Goal: Entertainment & Leisure: Browse casually

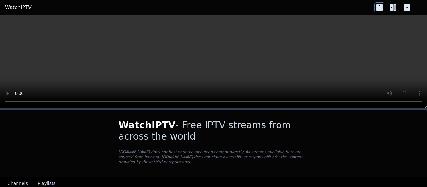
click at [392, 6] on icon at bounding box center [391, 7] width 3 height 6
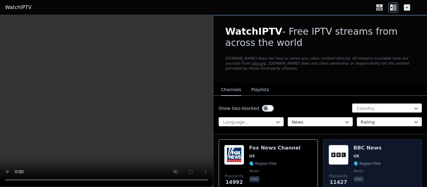
click at [331, 146] on img at bounding box center [339, 155] width 20 height 20
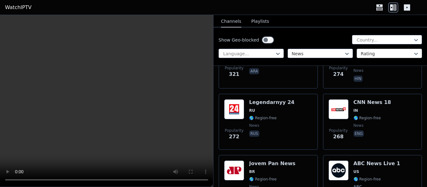
scroll to position [1329, 0]
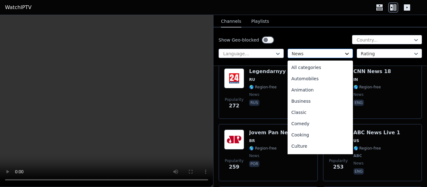
click at [344, 51] on icon at bounding box center [347, 54] width 6 height 6
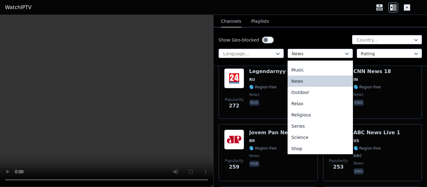
scroll to position [172, 0]
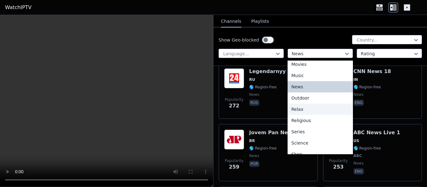
click at [314, 109] on div "Relax" at bounding box center [320, 109] width 65 height 11
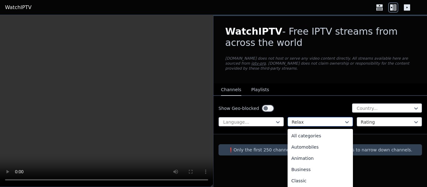
click at [321, 119] on div at bounding box center [318, 122] width 52 height 6
click at [296, 132] on div "General" at bounding box center [320, 134] width 65 height 11
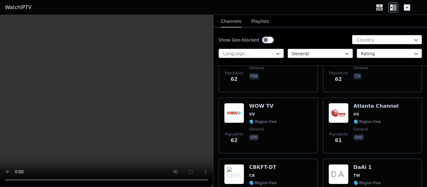
scroll to position [6037, 0]
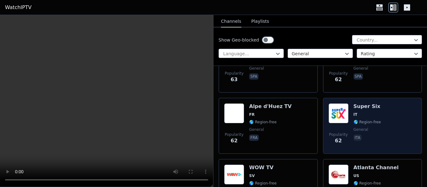
click at [372, 103] on h6 "Super Six" at bounding box center [368, 106] width 28 height 6
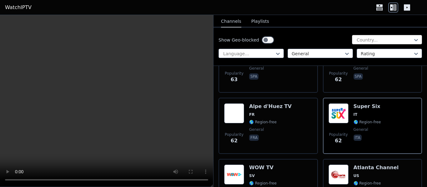
click at [378, 42] on div at bounding box center [384, 40] width 57 height 6
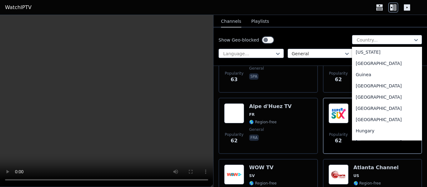
scroll to position [2233, 0]
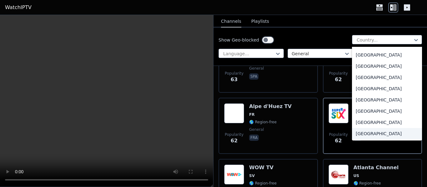
click at [373, 132] on div "[GEOGRAPHIC_DATA]" at bounding box center [387, 133] width 70 height 11
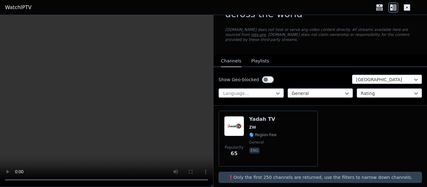
scroll to position [30, 0]
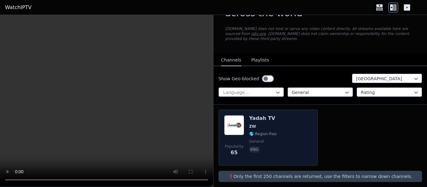
click at [298, 118] on div "Popularity 65 Yadah TV ZW 🌎 Region-free general eng" at bounding box center [268, 137] width 88 height 45
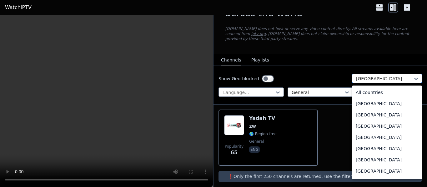
click at [415, 74] on div "[GEOGRAPHIC_DATA]" at bounding box center [387, 78] width 70 height 9
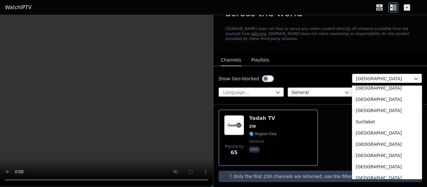
scroll to position [1962, 0]
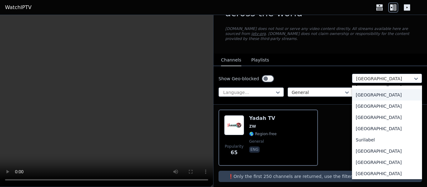
click at [362, 89] on div "[GEOGRAPHIC_DATA]" at bounding box center [387, 94] width 70 height 11
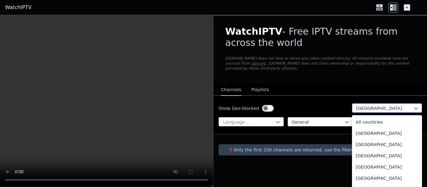
click at [379, 105] on div at bounding box center [384, 108] width 57 height 6
